Goal: Task Accomplishment & Management: Manage account settings

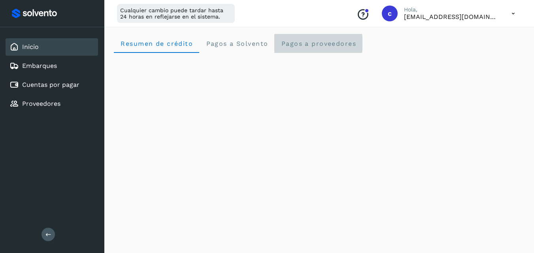
click at [325, 41] on span "Pagos a proveedores" at bounding box center [317, 44] width 75 height 8
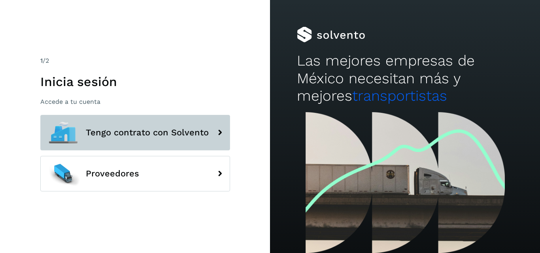
click at [169, 129] on span "Tengo contrato con Solvento" at bounding box center [147, 132] width 123 height 9
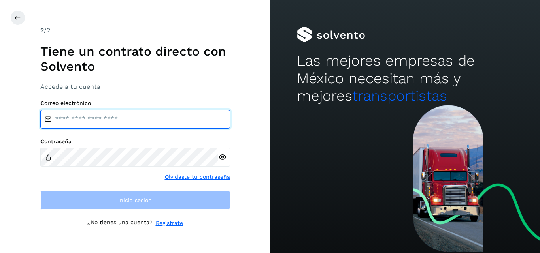
click at [100, 119] on input "email" at bounding box center [135, 119] width 190 height 19
type input "**********"
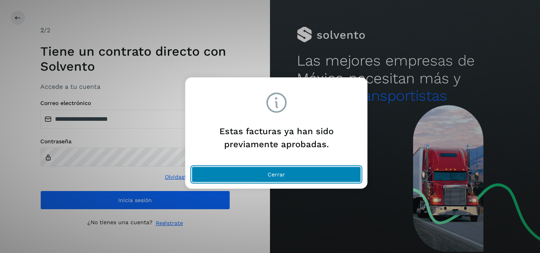
click at [269, 176] on span "Cerrar" at bounding box center [275, 175] width 17 height 6
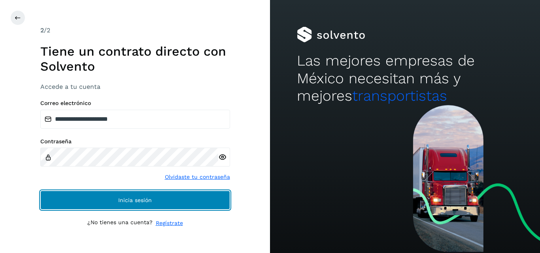
click at [126, 201] on span "Inicia sesión" at bounding box center [135, 201] width 34 height 6
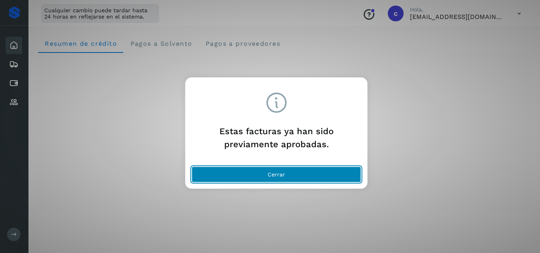
click at [262, 172] on button "Cerrar" at bounding box center [276, 175] width 169 height 16
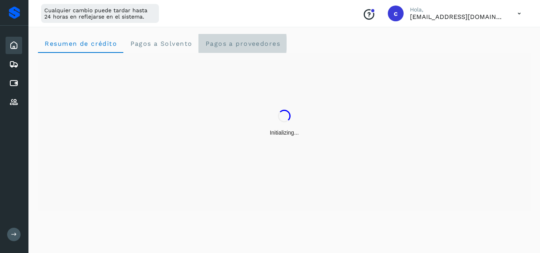
click at [260, 46] on span "Pagos a proveedores" at bounding box center [242, 44] width 75 height 8
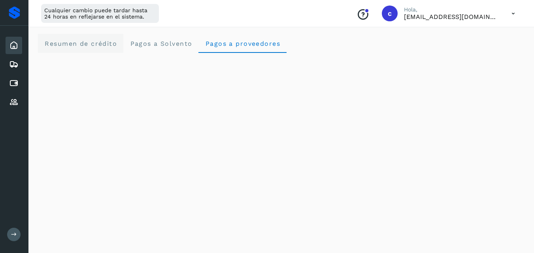
click at [97, 43] on span "Resumen de crédito" at bounding box center [80, 44] width 73 height 8
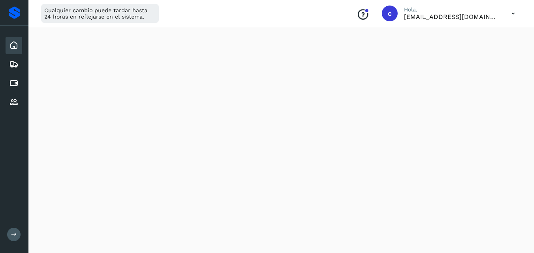
scroll to position [190, 0]
